Goal: Information Seeking & Learning: Check status

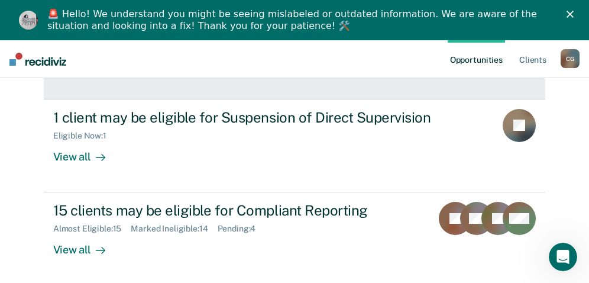
scroll to position [345, 0]
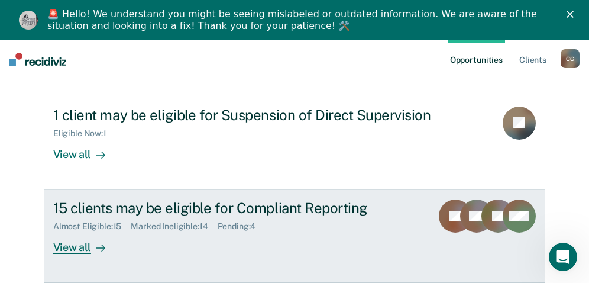
click at [288, 230] on div "Almost Eligible : 15 Marked Ineligible : 14 Pending : 4" at bounding box center [237, 223] width 369 height 15
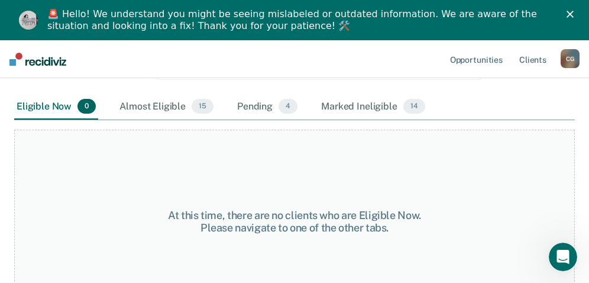
scroll to position [177, 0]
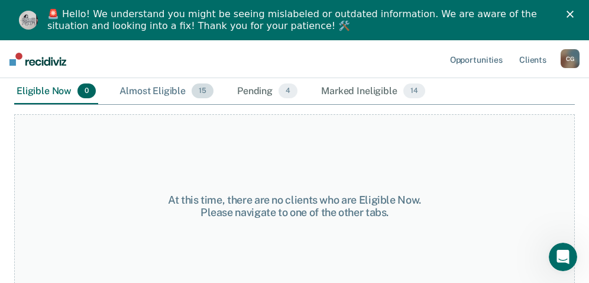
click at [169, 92] on div "Almost Eligible 15" at bounding box center [166, 92] width 99 height 26
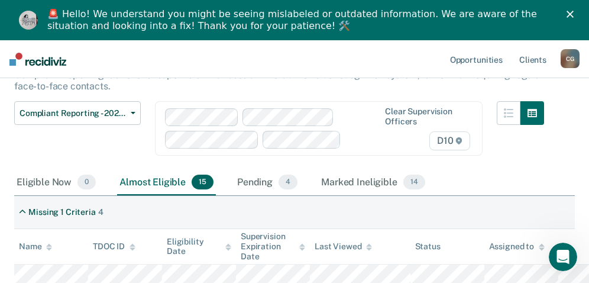
scroll to position [0, 0]
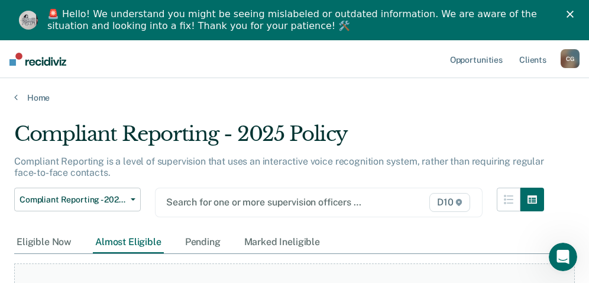
click at [226, 203] on div at bounding box center [272, 202] width 213 height 14
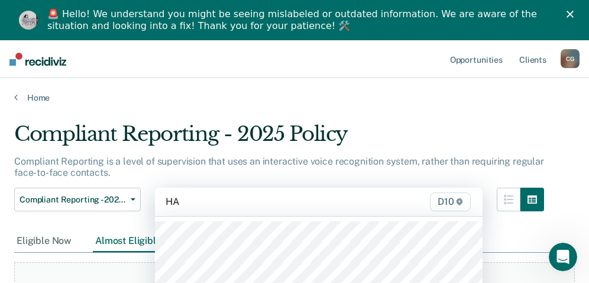
type input "HAl"
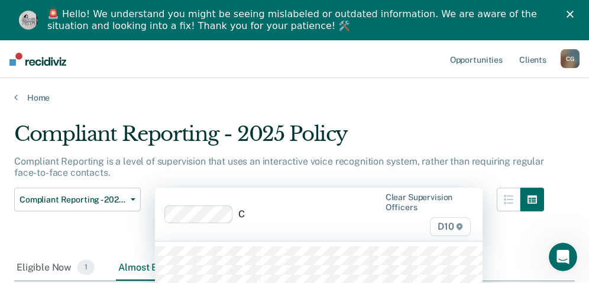
scroll to position [137, 0]
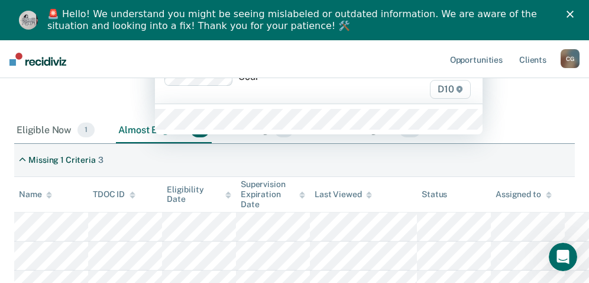
type input "Court"
type input "[PERSON_NAME]"
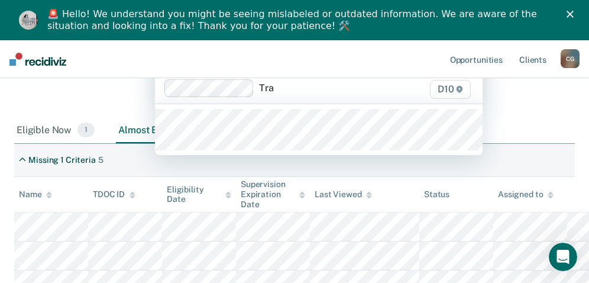
type input "Trav"
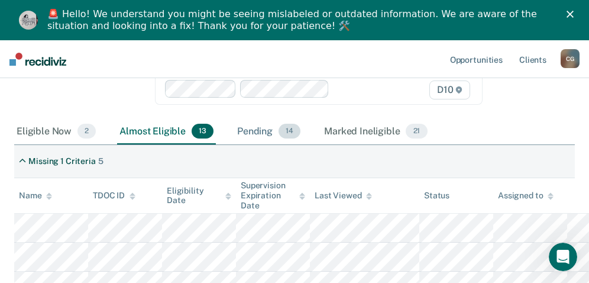
click at [280, 135] on span "14" at bounding box center [289, 131] width 22 height 15
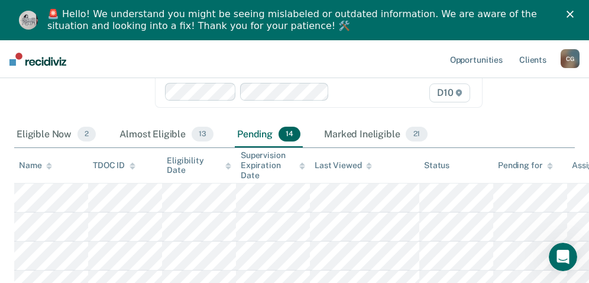
scroll to position [86, 0]
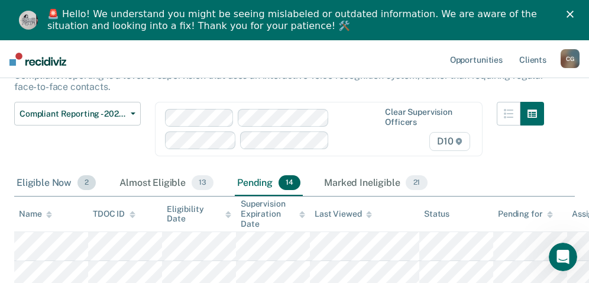
click at [30, 181] on div "Eligible Now 2" at bounding box center [56, 183] width 84 height 26
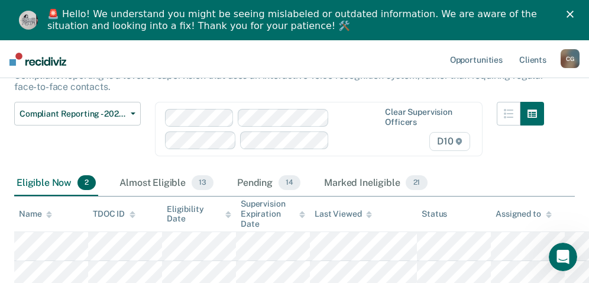
scroll to position [93, 0]
